Goal: Communication & Community: Answer question/provide support

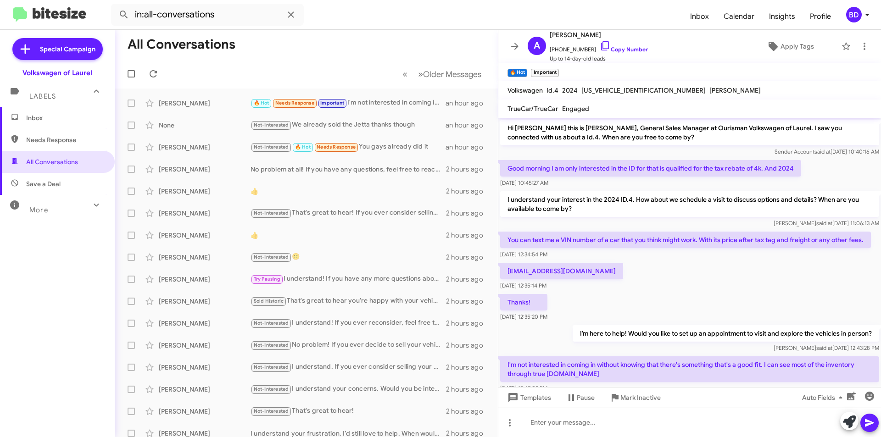
scroll to position [69, 0]
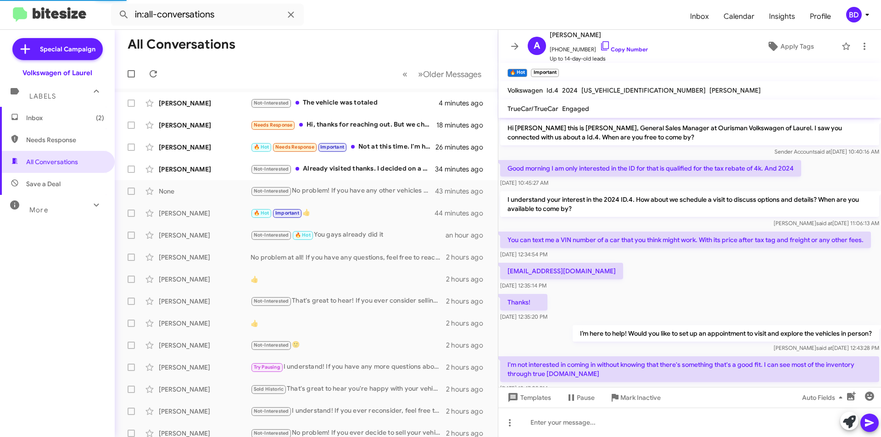
scroll to position [69, 0]
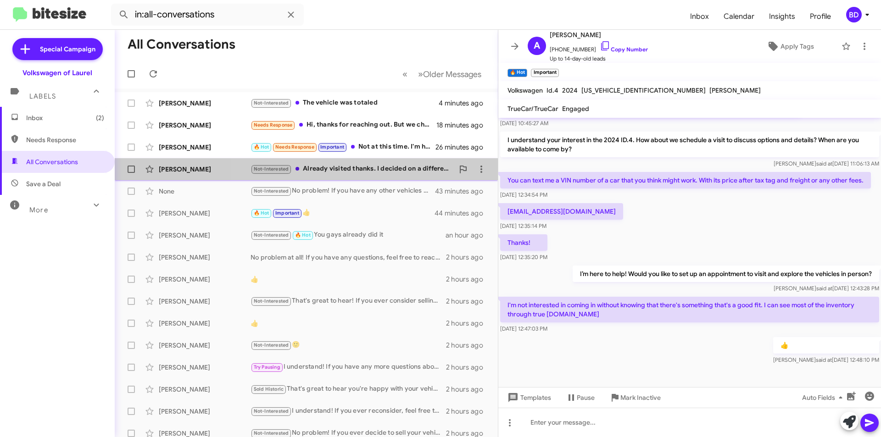
click at [374, 173] on div "Not-Interested Already visited thanks. I decided on a different car." at bounding box center [352, 169] width 203 height 11
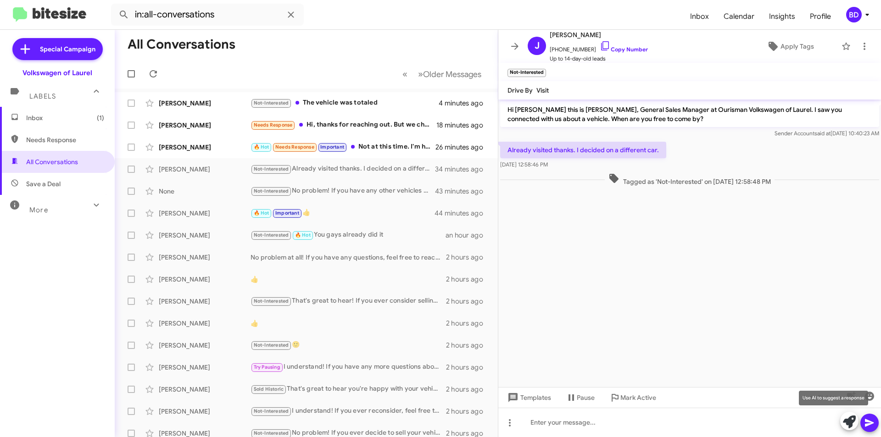
click at [847, 426] on icon at bounding box center [849, 422] width 13 height 13
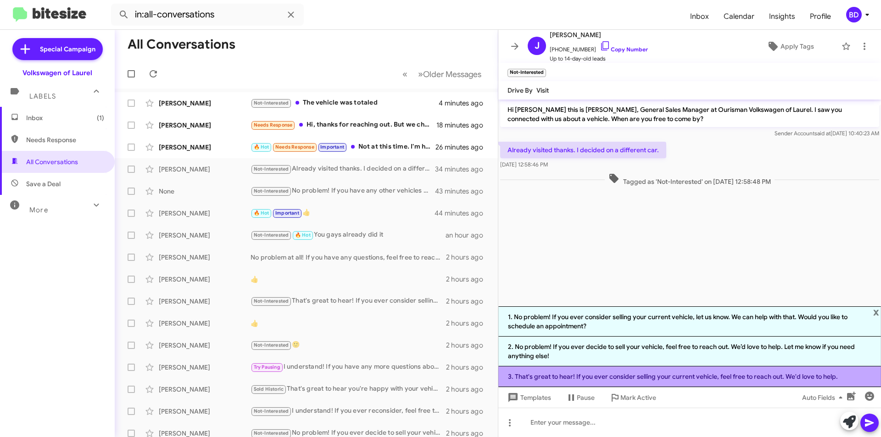
click at [600, 377] on li "3. That's great to hear! If you ever consider selling your current vehicle, fee…" at bounding box center [689, 377] width 383 height 21
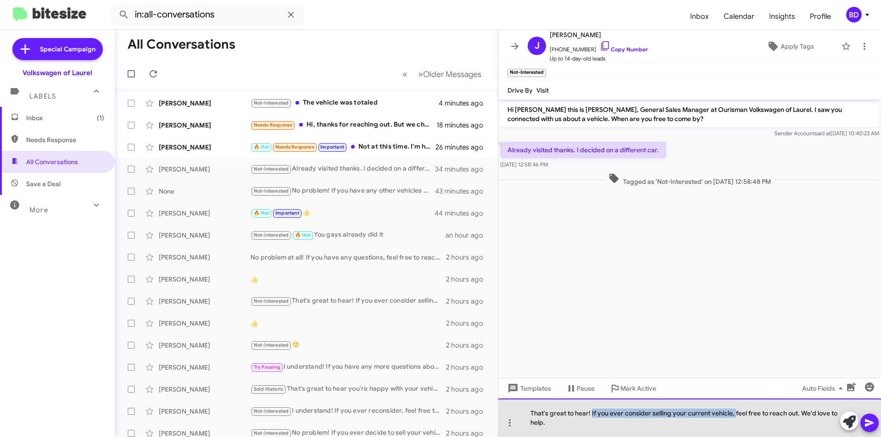
drag, startPoint x: 592, startPoint y: 414, endPoint x: 734, endPoint y: 415, distance: 141.4
click at [734, 415] on div "That's great to hear! If you ever consider selling your current vehicle, feel f…" at bounding box center [689, 418] width 383 height 39
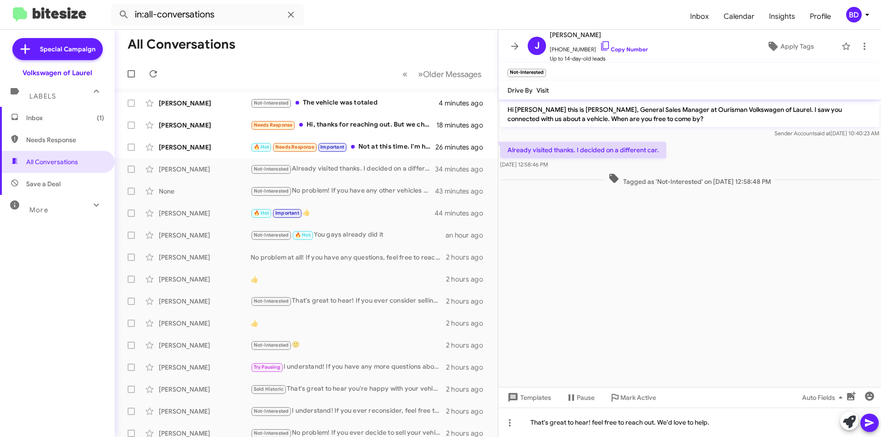
click at [867, 425] on icon at bounding box center [869, 423] width 9 height 8
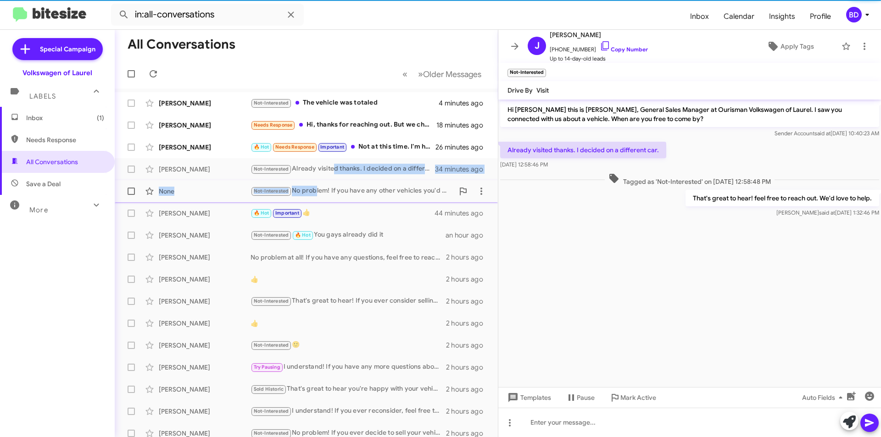
click at [321, 199] on mat-action-list "[PERSON_NAME] Not-Interested The vehicle was totaled 4 minutes ago [PERSON_NAME…" at bounding box center [306, 311] width 383 height 444
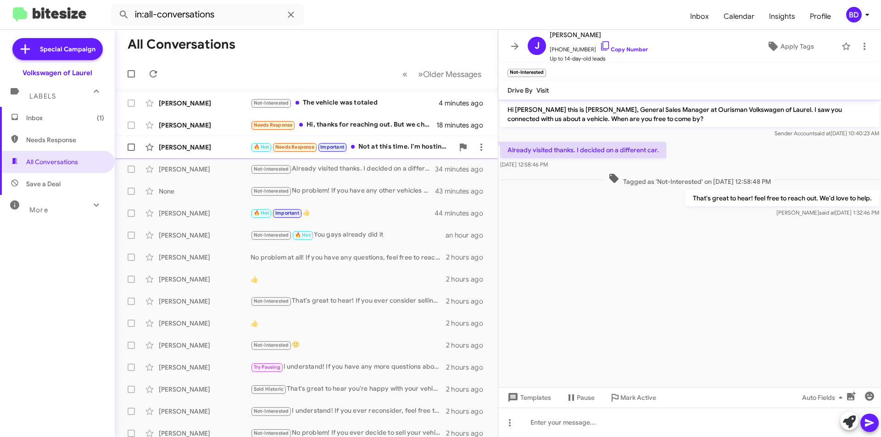
click at [377, 144] on div "🔥 Hot Needs Response Important Not at this time. I'm hosting a fundraiser in a …" at bounding box center [352, 147] width 203 height 11
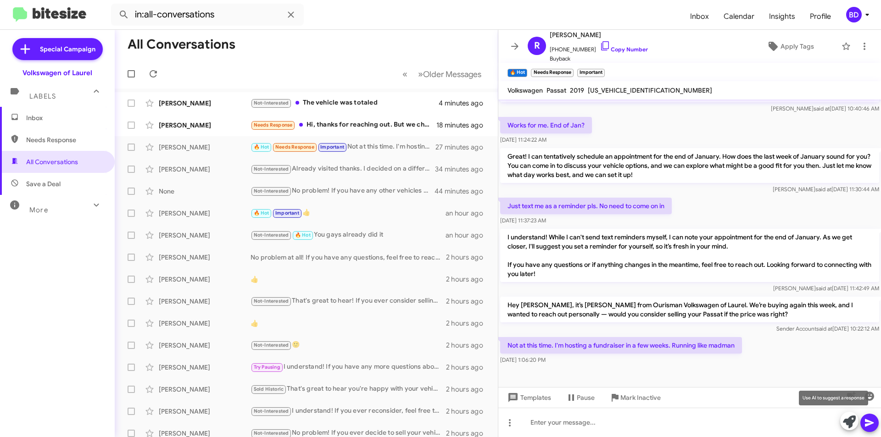
click at [848, 424] on icon at bounding box center [849, 422] width 13 height 13
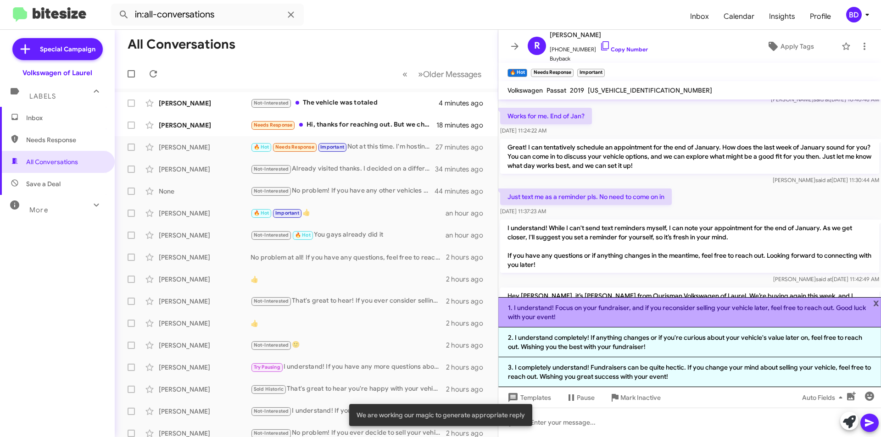
click at [618, 313] on li "1. I understand! Focus on your fundraiser, and if you reconsider selling your v…" at bounding box center [689, 312] width 383 height 30
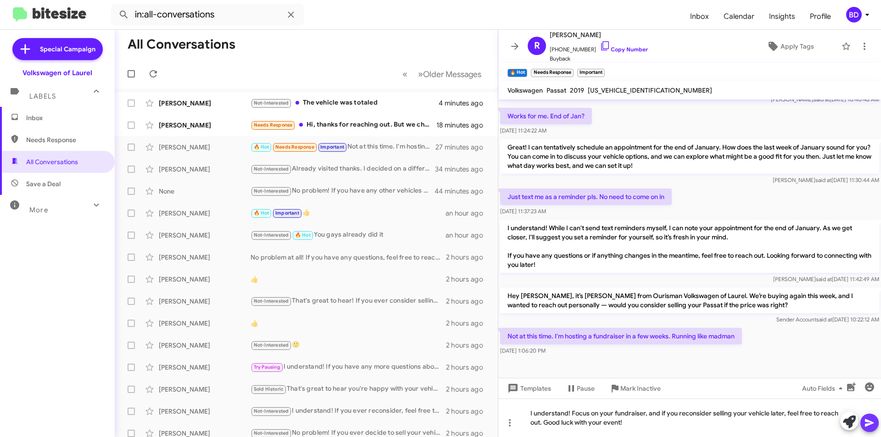
click at [869, 423] on icon at bounding box center [869, 423] width 9 height 8
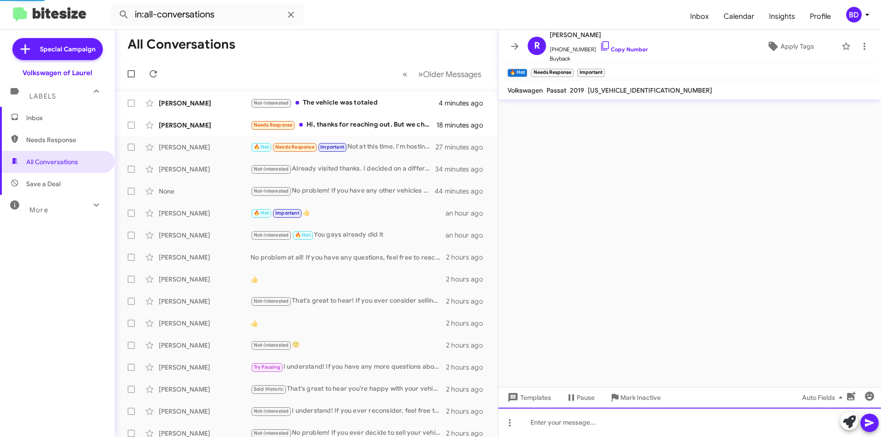
scroll to position [0, 0]
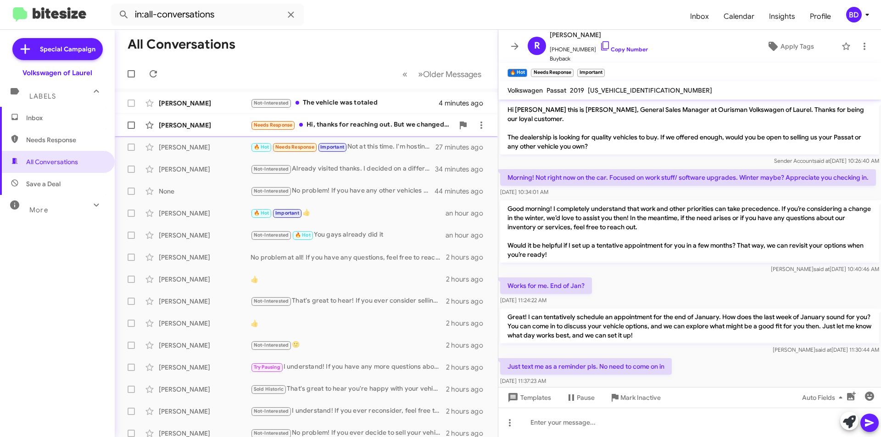
click at [347, 125] on div "Needs Response Hi, thanks for reaching out. But we changed our plans. Jasper." at bounding box center [352, 125] width 203 height 11
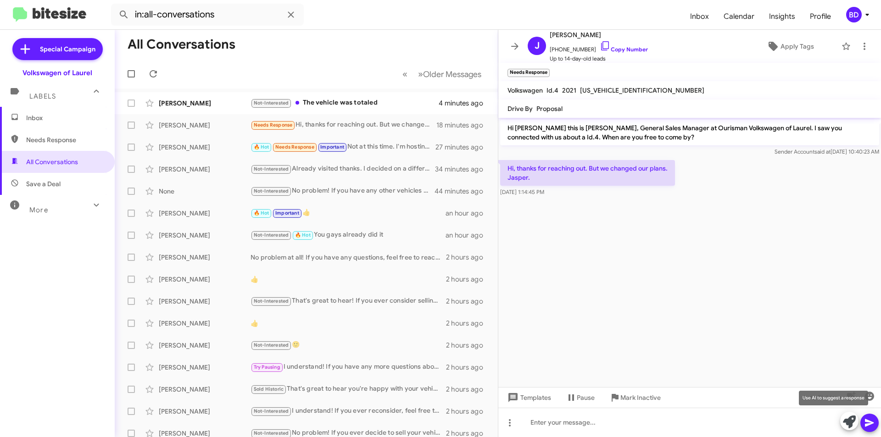
click at [850, 423] on icon at bounding box center [849, 422] width 13 height 13
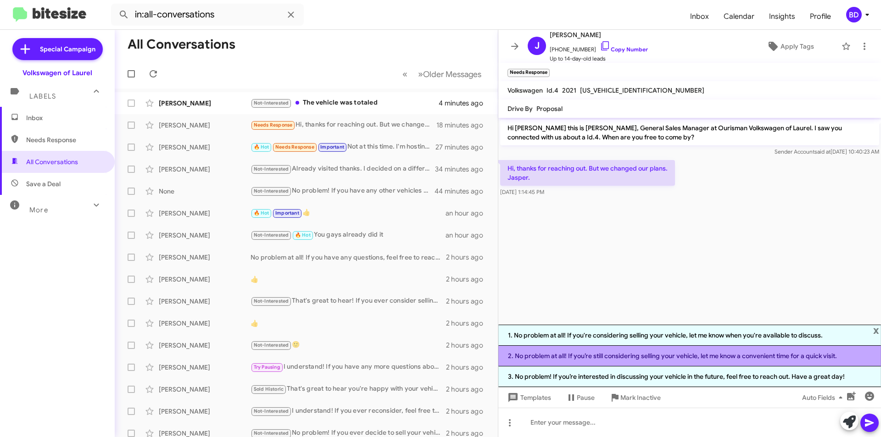
click at [671, 358] on li "2. No problem at all! If you’re still considering selling your vehicle, let me …" at bounding box center [689, 356] width 383 height 21
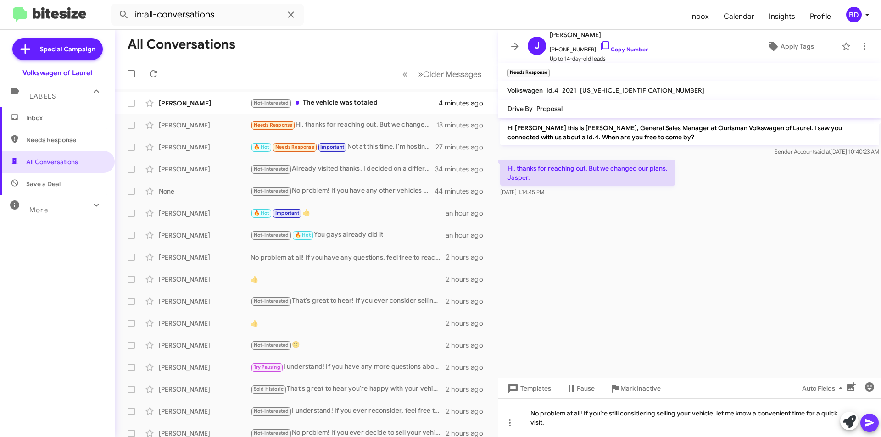
click at [865, 420] on icon at bounding box center [869, 423] width 11 height 11
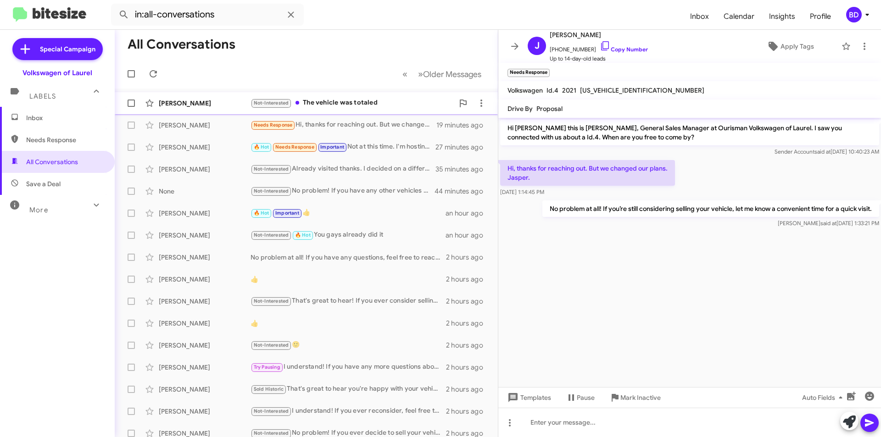
click at [356, 106] on div "Not-Interested The vehicle was totaled" at bounding box center [352, 103] width 203 height 11
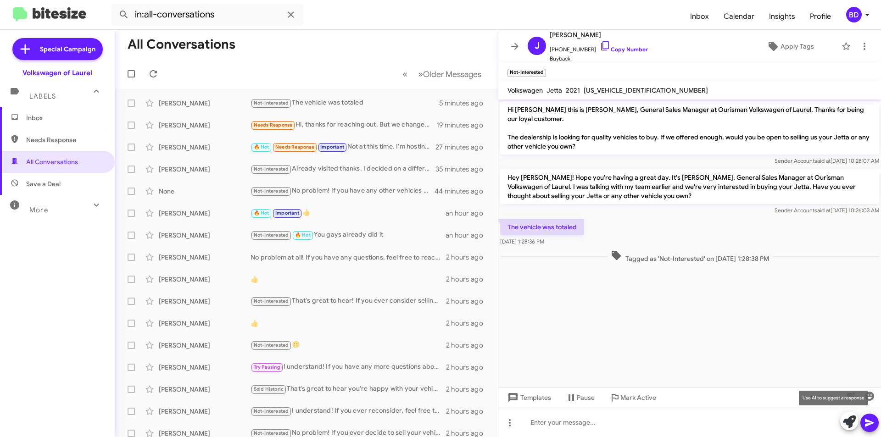
click at [852, 419] on icon at bounding box center [849, 422] width 13 height 13
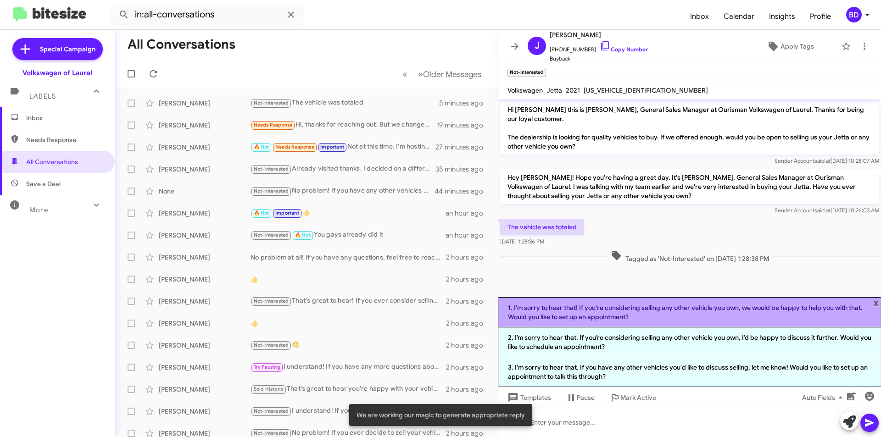
drag, startPoint x: 647, startPoint y: 315, endPoint x: 705, endPoint y: 335, distance: 61.8
click at [647, 315] on li "1. I'm sorry to hear that! If you're considering selling any other vehicle you …" at bounding box center [689, 312] width 383 height 30
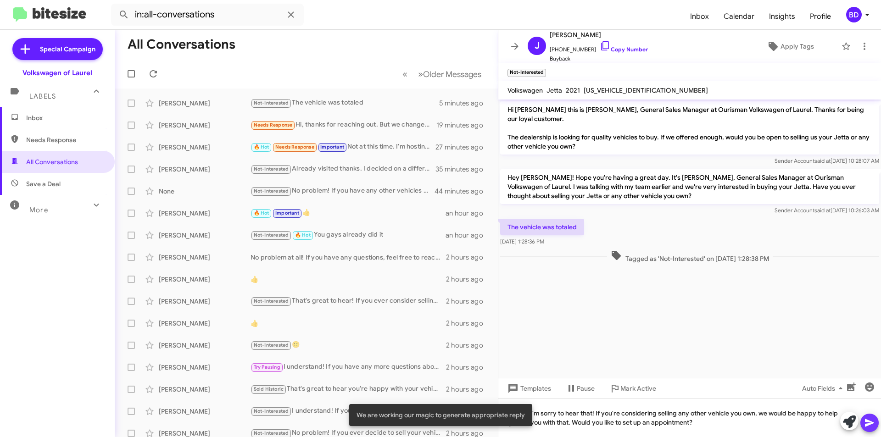
click at [869, 422] on icon at bounding box center [869, 423] width 9 height 8
